Goal: Task Accomplishment & Management: Use online tool/utility

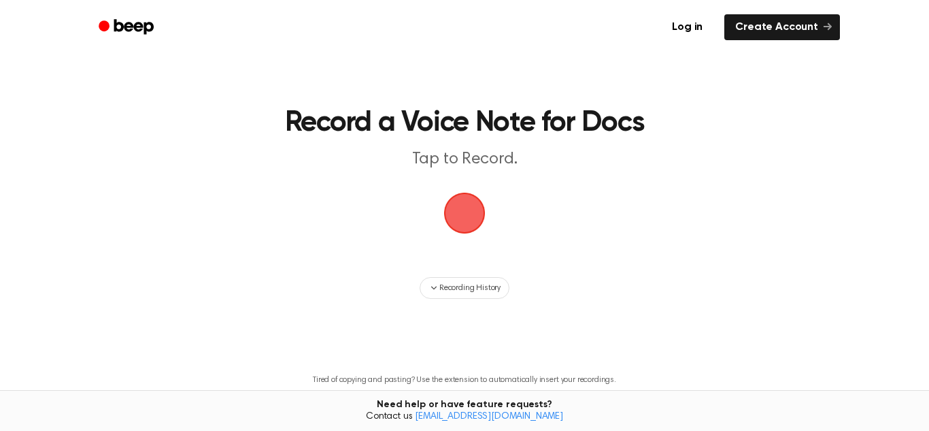
click at [459, 186] on span "button" at bounding box center [464, 212] width 52 height 52
click at [460, 216] on span "button" at bounding box center [464, 213] width 38 height 38
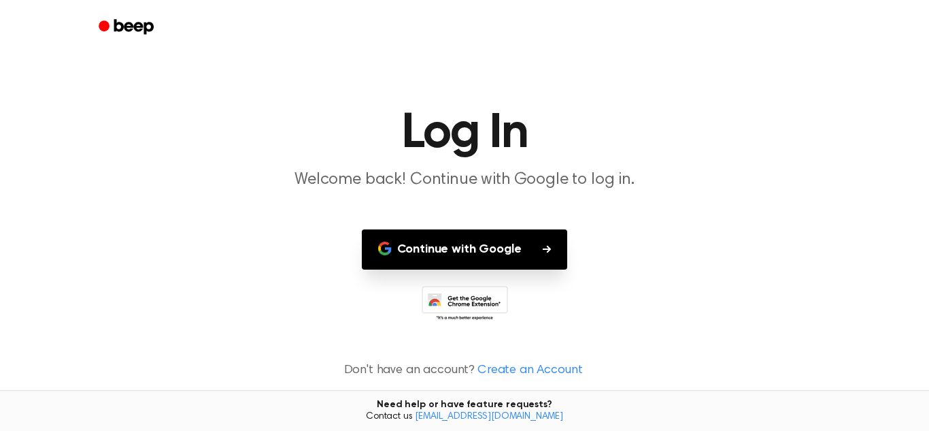
click at [543, 243] on button "Continue with Google" at bounding box center [465, 249] width 206 height 40
